Goal: Find specific page/section: Find specific page/section

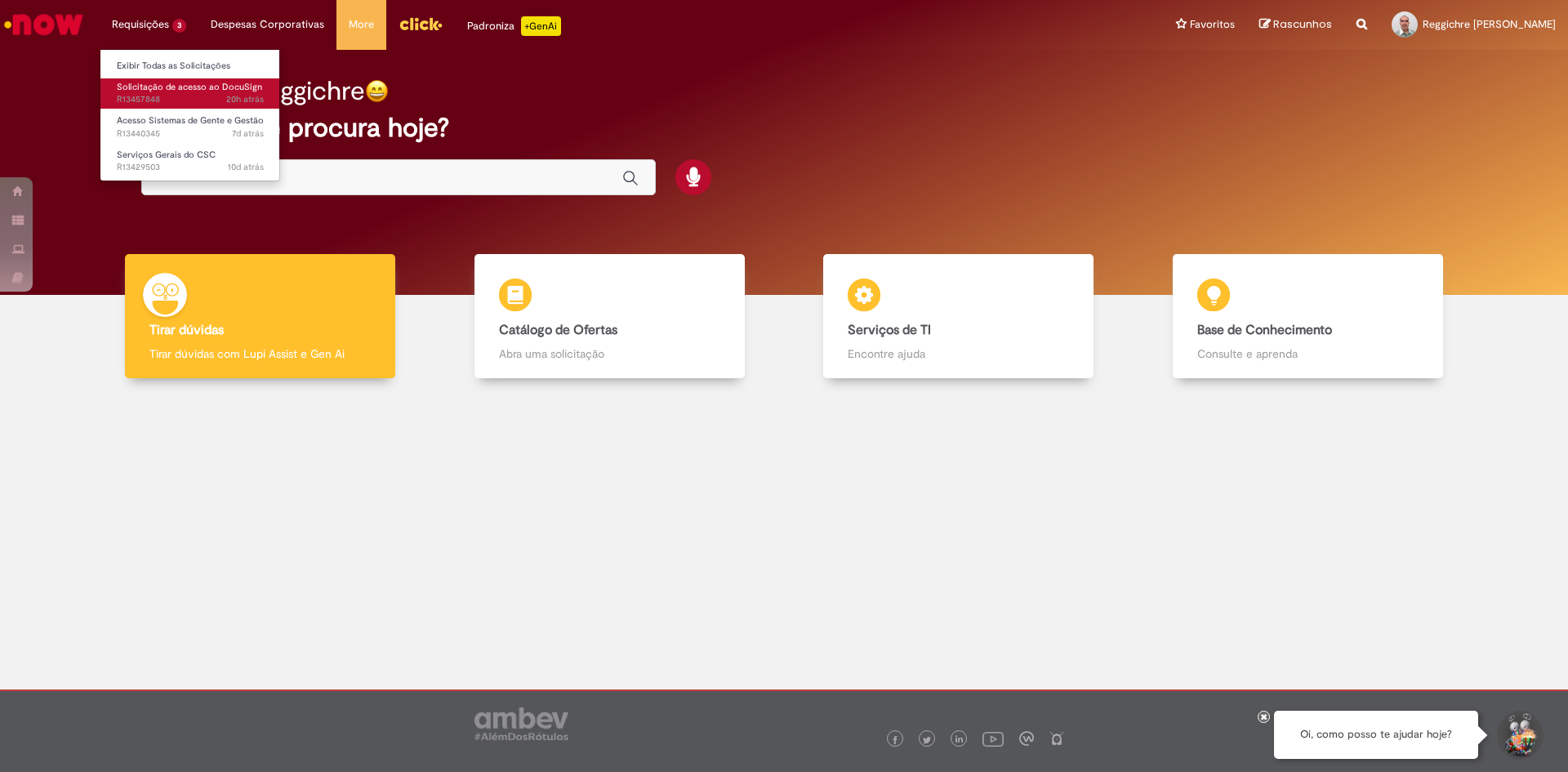
click at [173, 91] on span "Solicitação de acesso ao DocuSign" at bounding box center [190, 87] width 146 height 12
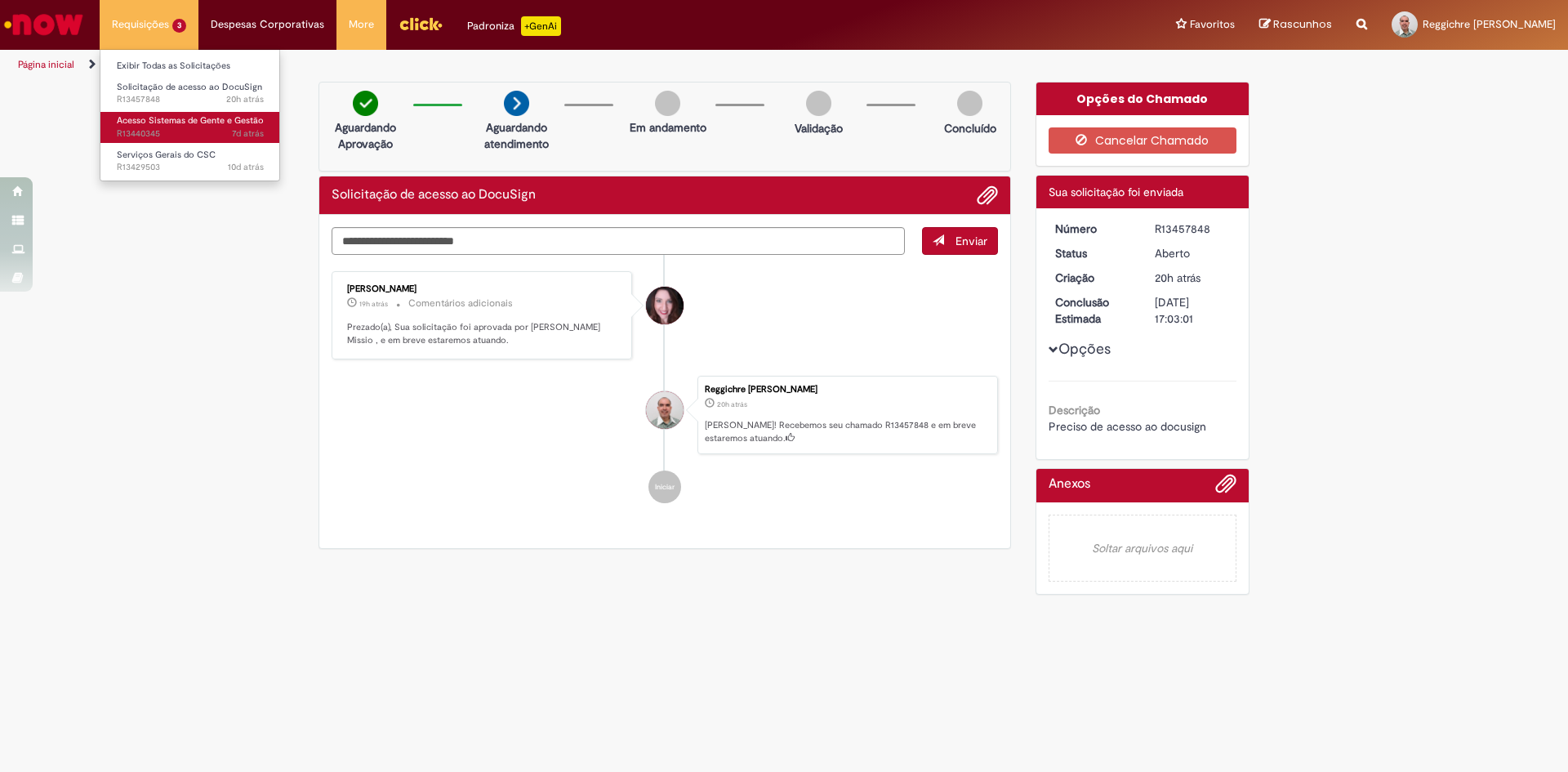
click at [147, 121] on span "Acesso Sistemas de Gente e Gestão" at bounding box center [191, 120] width 147 height 12
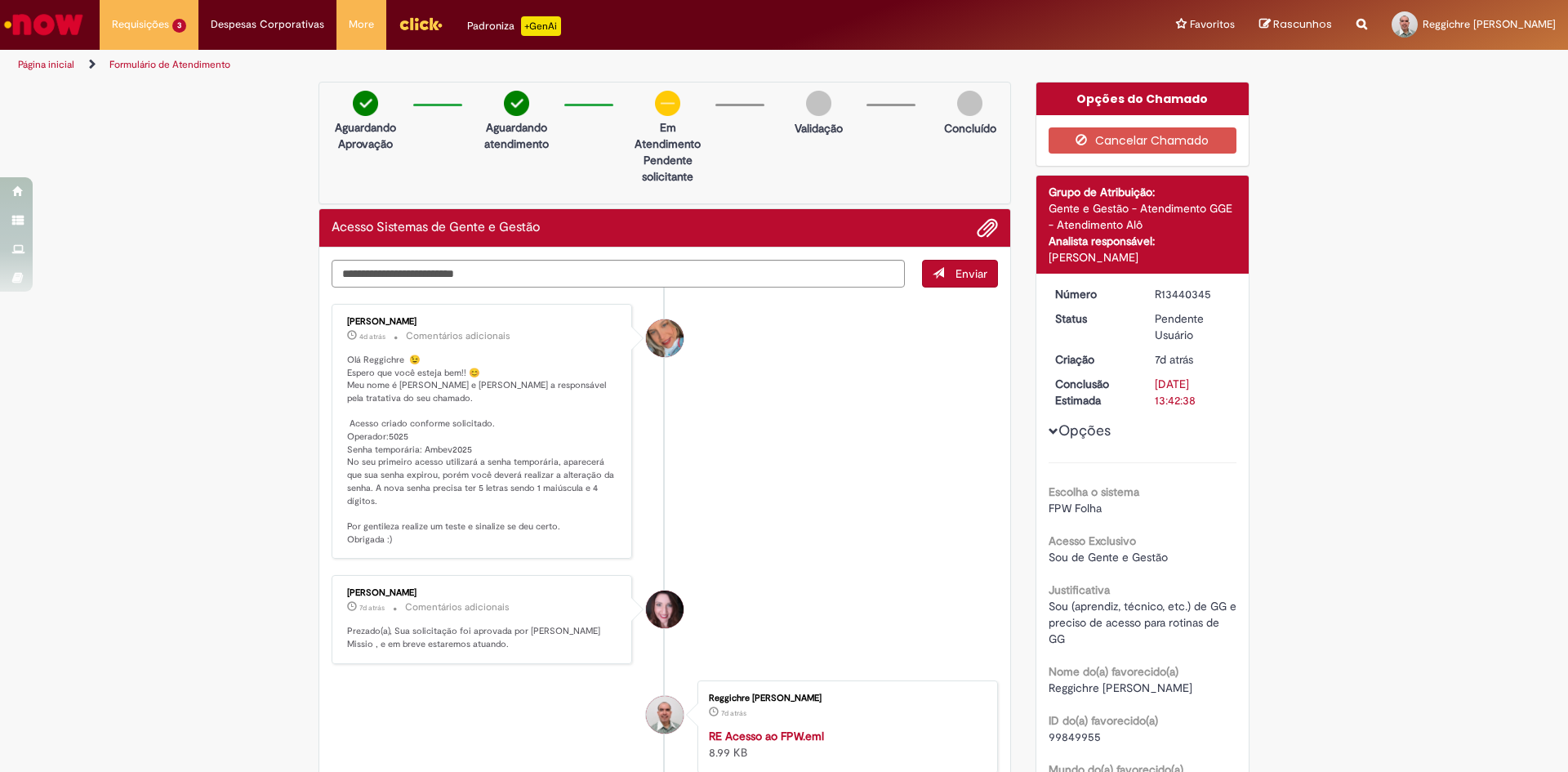
click at [411, 19] on img "Menu Cabeçalho" at bounding box center [420, 24] width 44 height 25
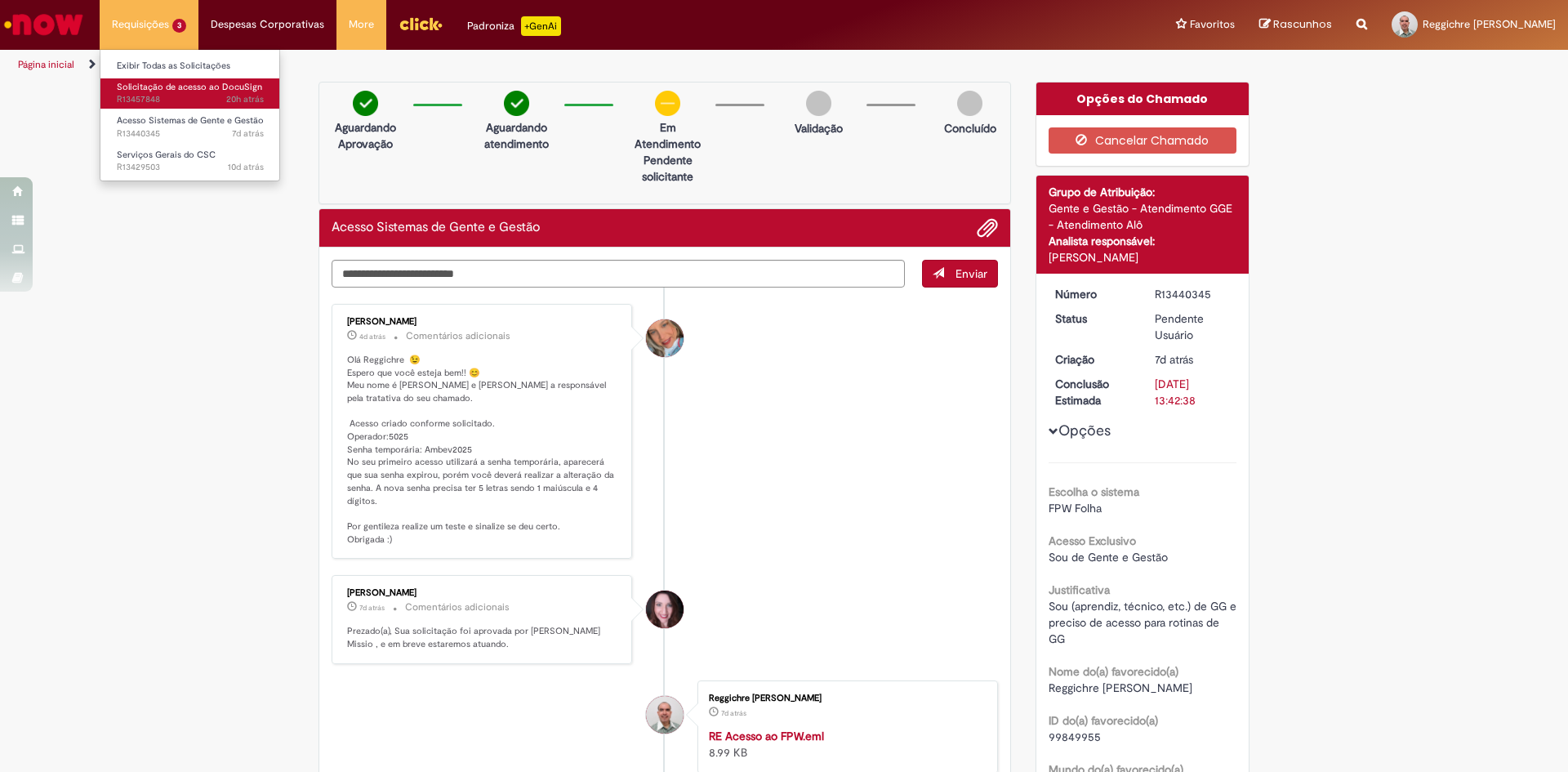
click at [133, 89] on span "Solicitação de acesso ao DocuSign" at bounding box center [190, 87] width 146 height 12
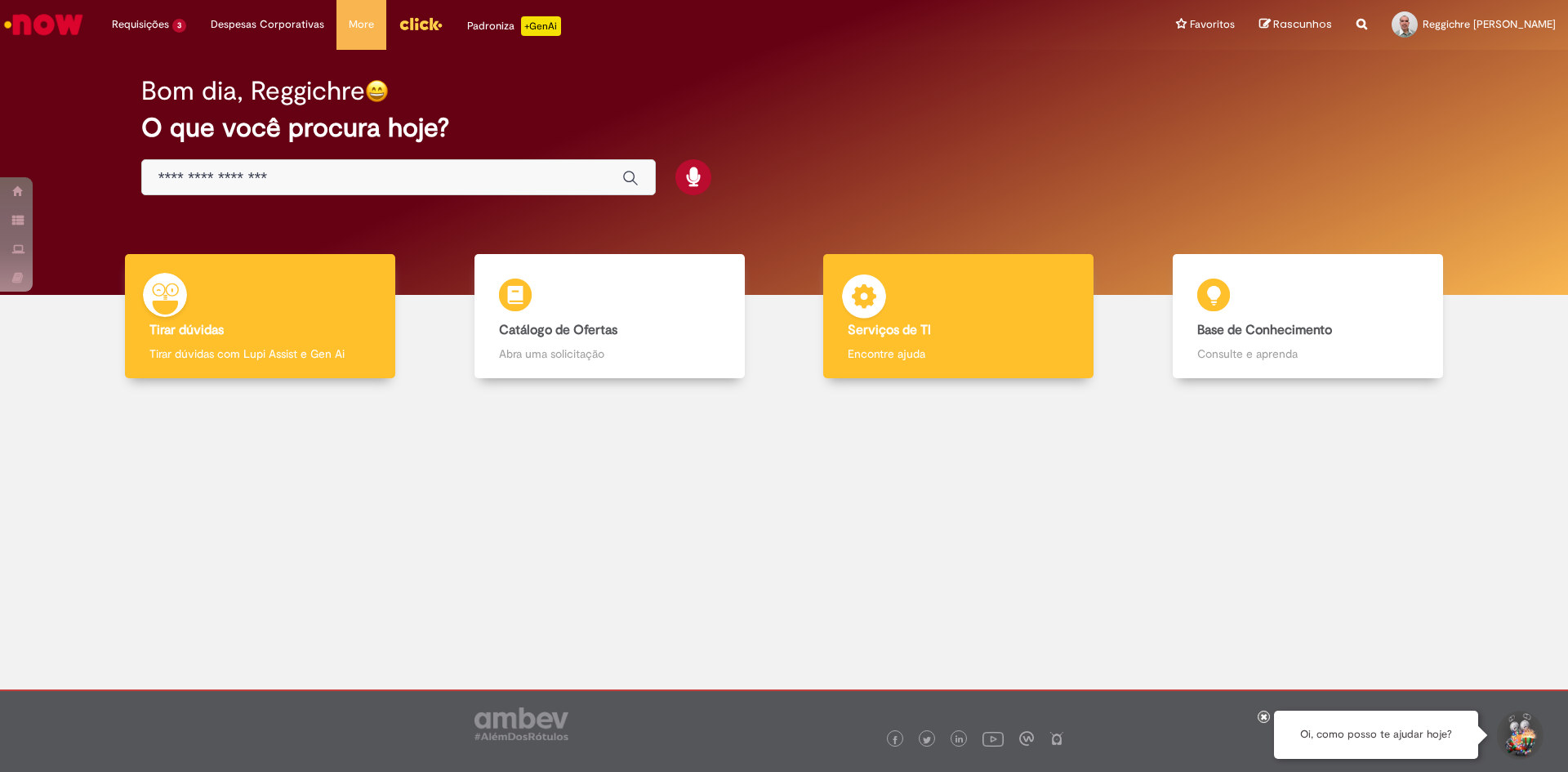
click at [995, 338] on div "Serviços de TI Serviços de TI Encontre ajuda" at bounding box center [958, 316] width 271 height 125
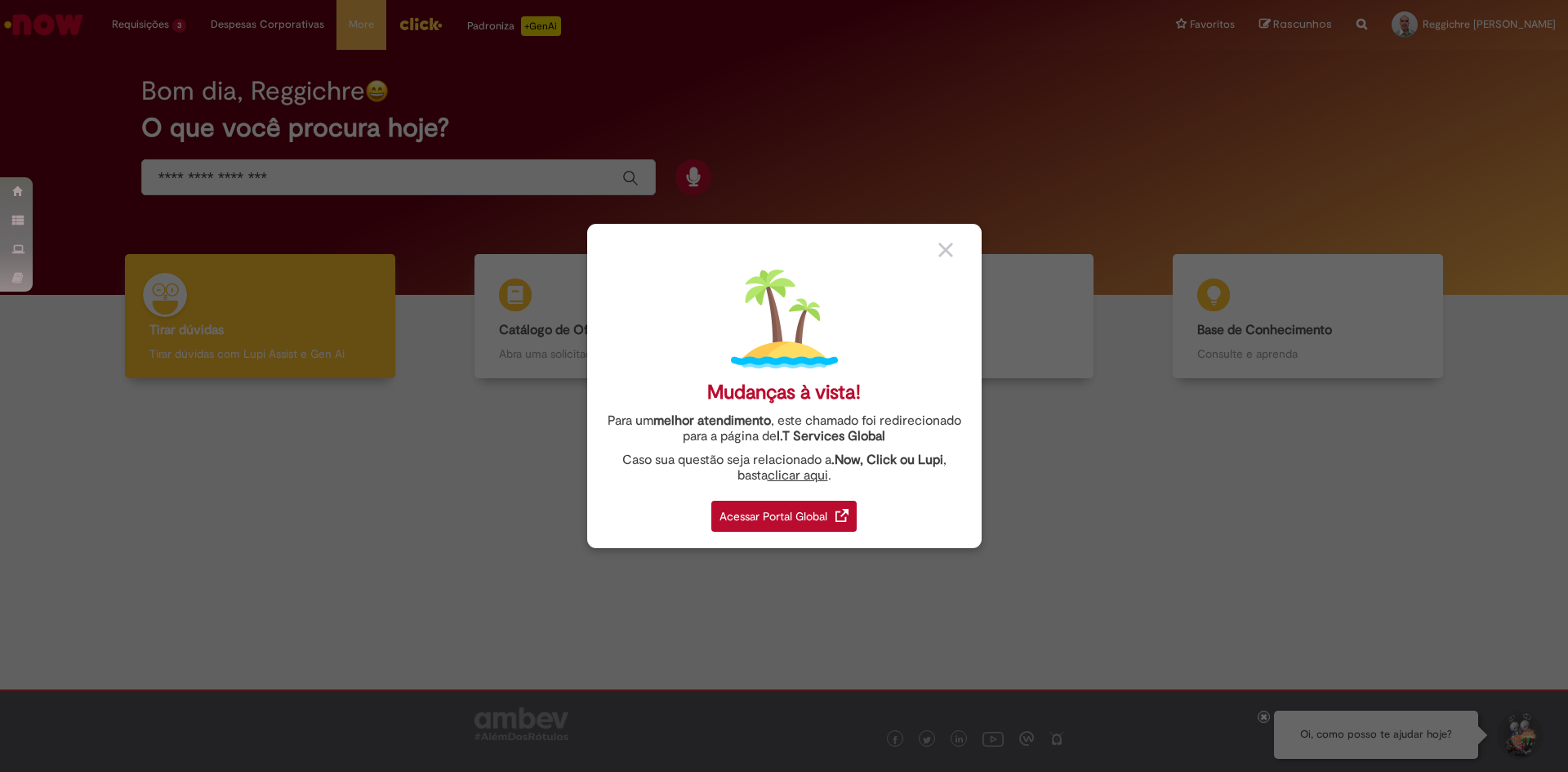
click at [795, 514] on div "Acessar Portal Global" at bounding box center [784, 517] width 146 height 31
